Goal: Transaction & Acquisition: Purchase product/service

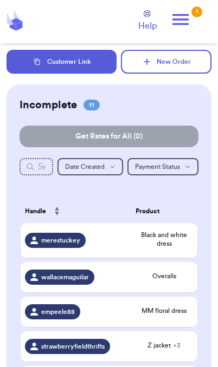
scroll to position [4, 0]
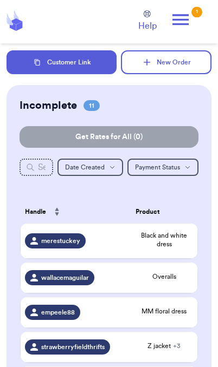
click at [192, 15] on div "1" at bounding box center [196, 11] width 11 height 11
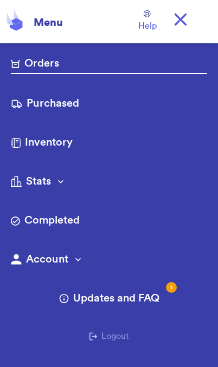
click at [82, 107] on link "Purchased" at bounding box center [109, 104] width 196 height 17
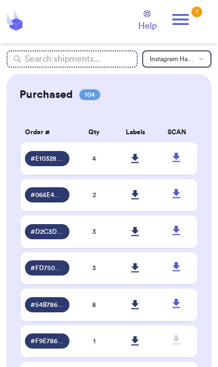
click at [140, 207] on link at bounding box center [135, 195] width 24 height 24
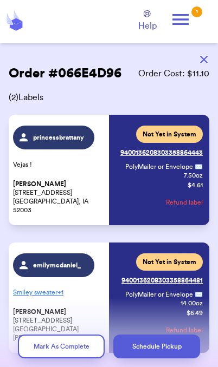
click at [190, 15] on icon at bounding box center [180, 20] width 22 height 22
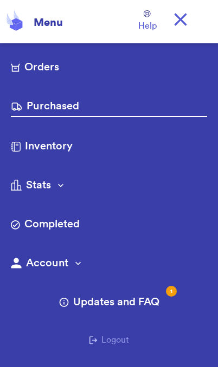
click at [76, 107] on link "Purchased" at bounding box center [109, 107] width 196 height 18
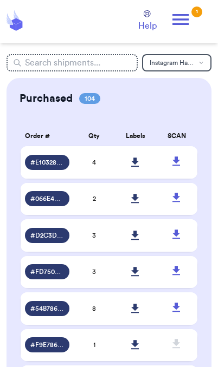
click at [139, 167] on icon at bounding box center [135, 162] width 8 height 10
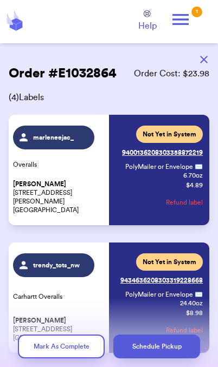
click at [208, 60] on button "button" at bounding box center [204, 60] width 24 height 24
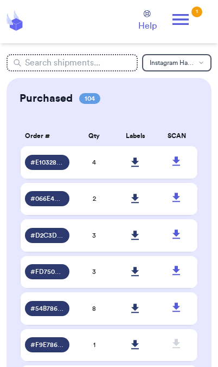
click at [186, 18] on icon at bounding box center [180, 20] width 22 height 22
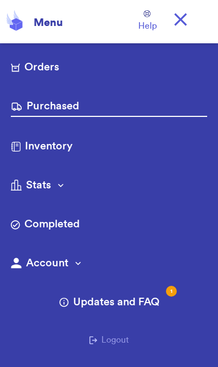
click at [53, 69] on link "Orders" at bounding box center [109, 68] width 196 height 17
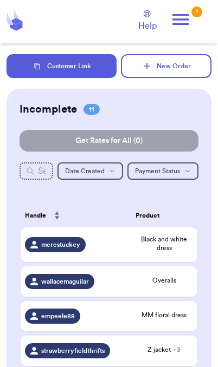
click at [90, 73] on button "Customer Link" at bounding box center [61, 66] width 110 height 24
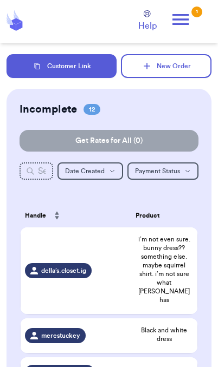
click at [138, 278] on span "i’m not even sure. bunny dress?? something else. maybe squirrel shirt. i’m not …" at bounding box center [163, 269] width 57 height 69
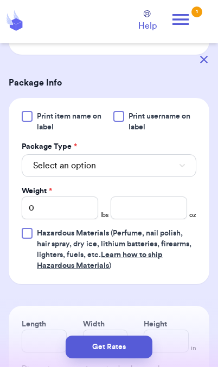
scroll to position [383, 0]
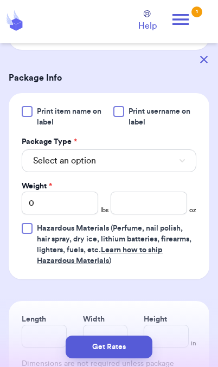
click at [173, 169] on button "Select an option" at bounding box center [109, 160] width 174 height 23
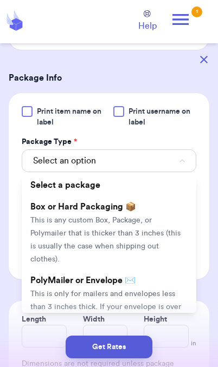
click at [154, 286] on li "PolyMailer or Envelope ✉️ This is only for mailers and envelopes less than 3 in…" at bounding box center [109, 306] width 174 height 74
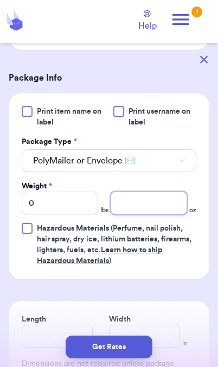
click at [152, 208] on input "number" at bounding box center [148, 203] width 76 height 23
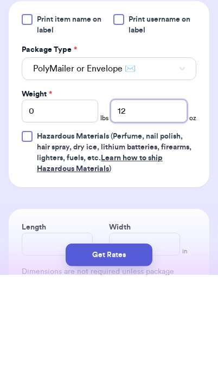
type input "12"
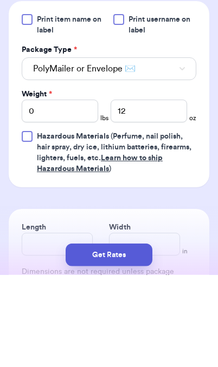
scroll to position [44, 0]
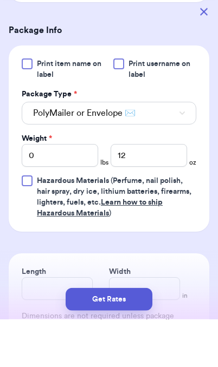
click at [140, 349] on button "Get Rates" at bounding box center [108, 346] width 87 height 23
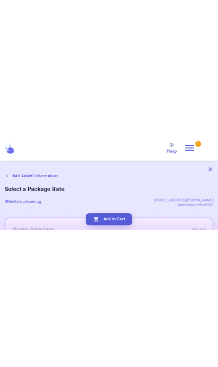
scroll to position [0, 0]
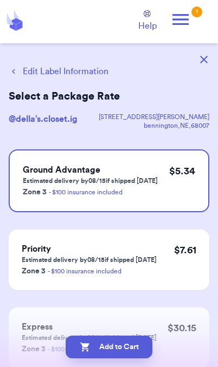
click at [78, 73] on button "Edit Label Information" at bounding box center [59, 71] width 100 height 13
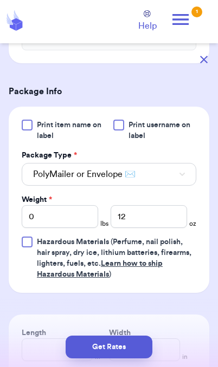
scroll to position [372, 0]
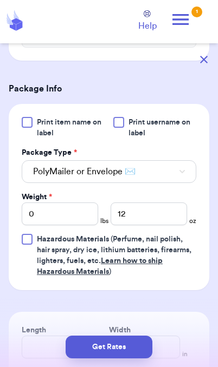
click at [134, 352] on button "Get Rates" at bounding box center [108, 346] width 87 height 23
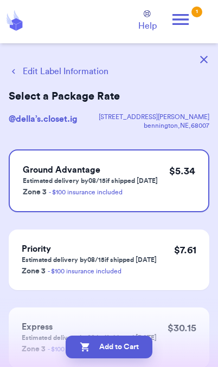
click at [136, 351] on button "Add to Cart" at bounding box center [108, 346] width 87 height 23
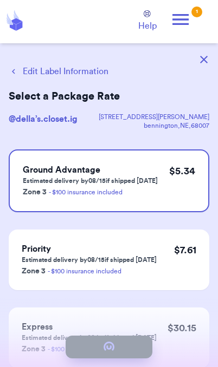
checkbox input "true"
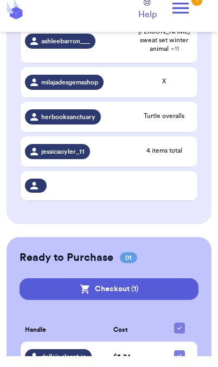
scroll to position [413, 0]
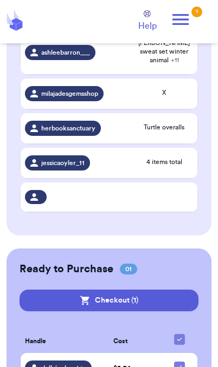
click at [172, 295] on button "Checkout ( 1 )" at bounding box center [108, 300] width 179 height 22
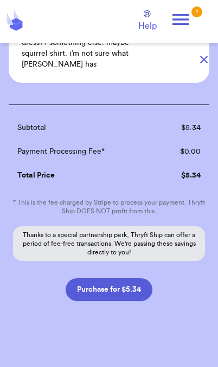
scroll to position [126, 0]
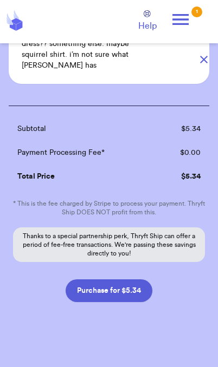
click at [136, 284] on button "Purchase for $5.34" at bounding box center [108, 290] width 87 height 23
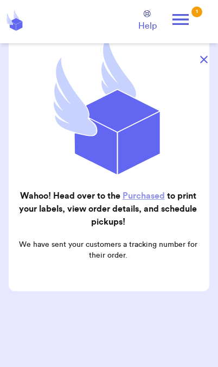
scroll to position [109, 0]
click at [202, 61] on icon "button" at bounding box center [204, 60] width 8 height 8
